Goal: Transaction & Acquisition: Purchase product/service

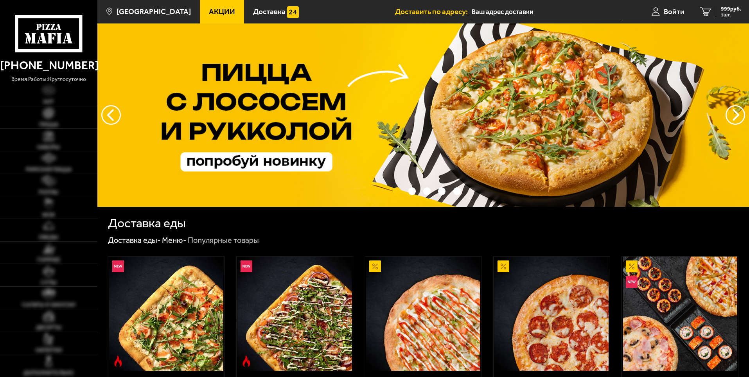
type input "[STREET_ADDRESS]"
click at [56, 119] on link "Пицца" at bounding box center [48, 117] width 97 height 22
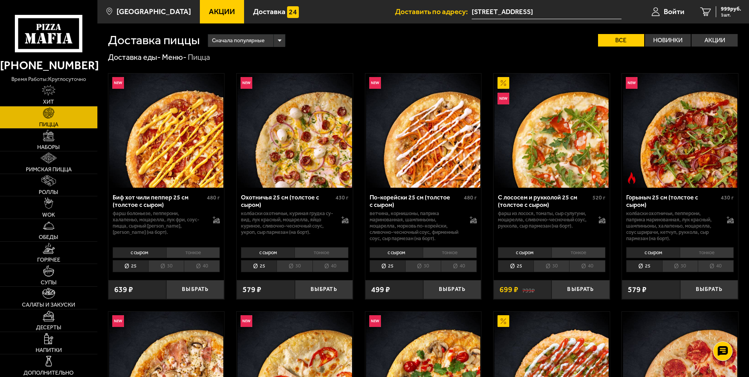
click at [51, 34] on use at bounding box center [49, 38] width 5 height 10
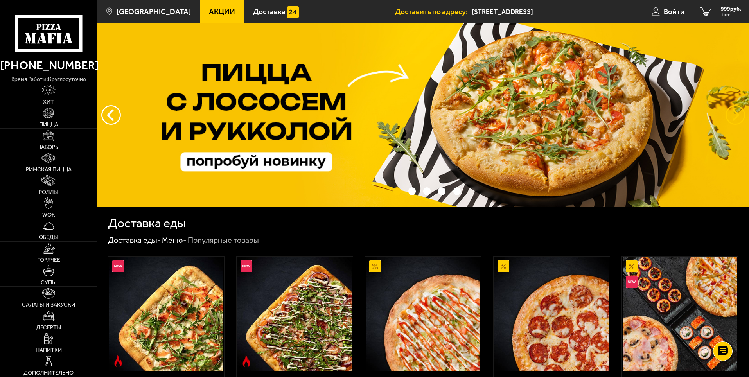
click at [739, 114] on button "предыдущий" at bounding box center [735, 115] width 20 height 20
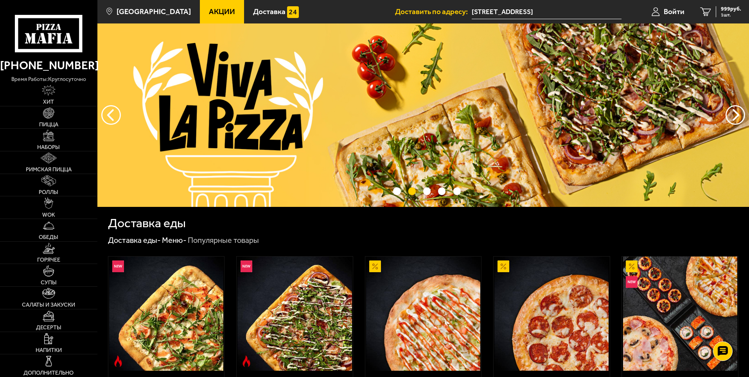
click at [505, 125] on img at bounding box center [422, 114] width 651 height 183
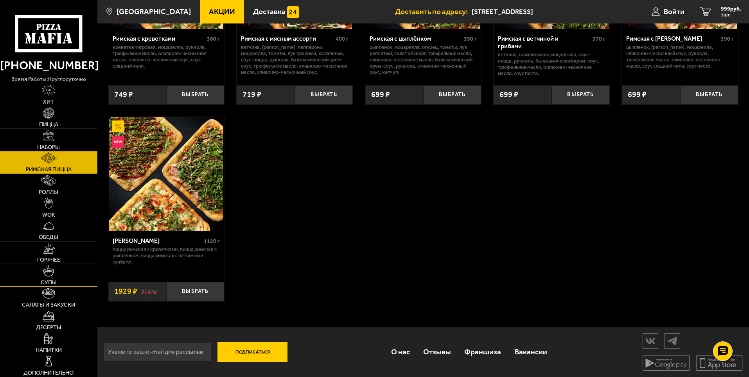
scroll to position [159, 0]
